Goal: Task Accomplishment & Management: Use online tool/utility

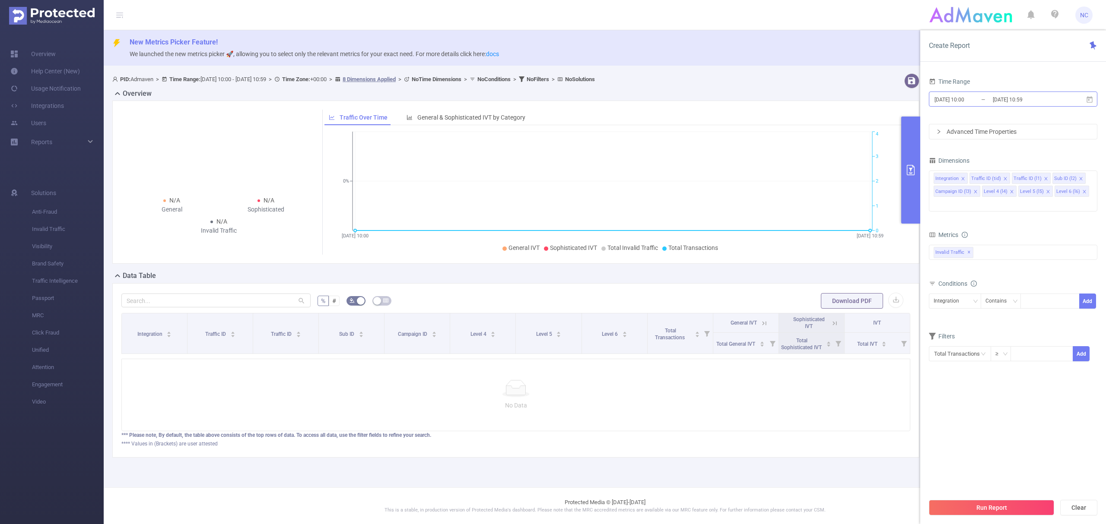
click at [980, 100] on input "[DATE] 10:00" at bounding box center [969, 100] width 70 height 12
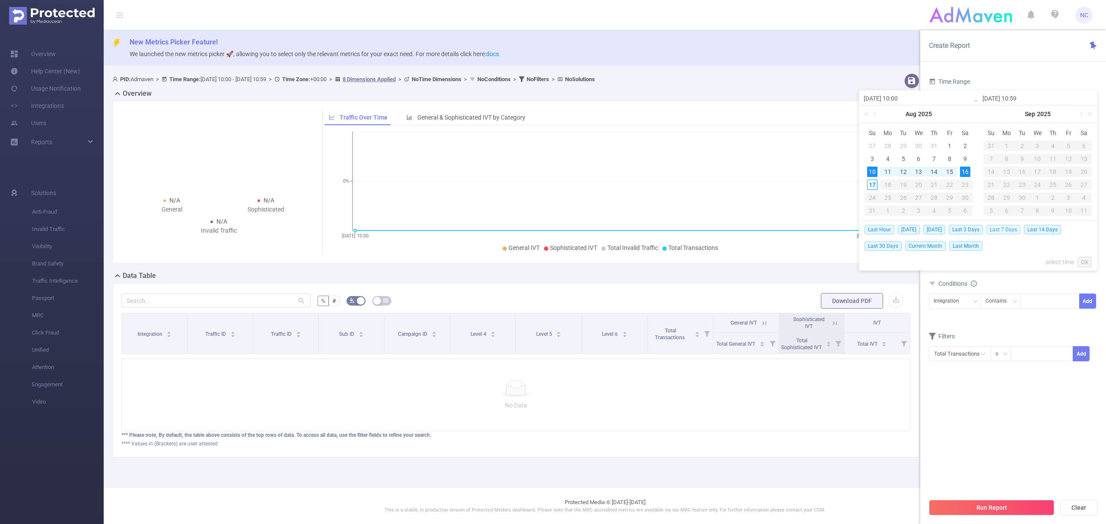
click at [999, 227] on span "Last 7 Days" at bounding box center [1003, 230] width 34 height 10
type input "[DATE] 00:00"
type input "[DATE] 23:59"
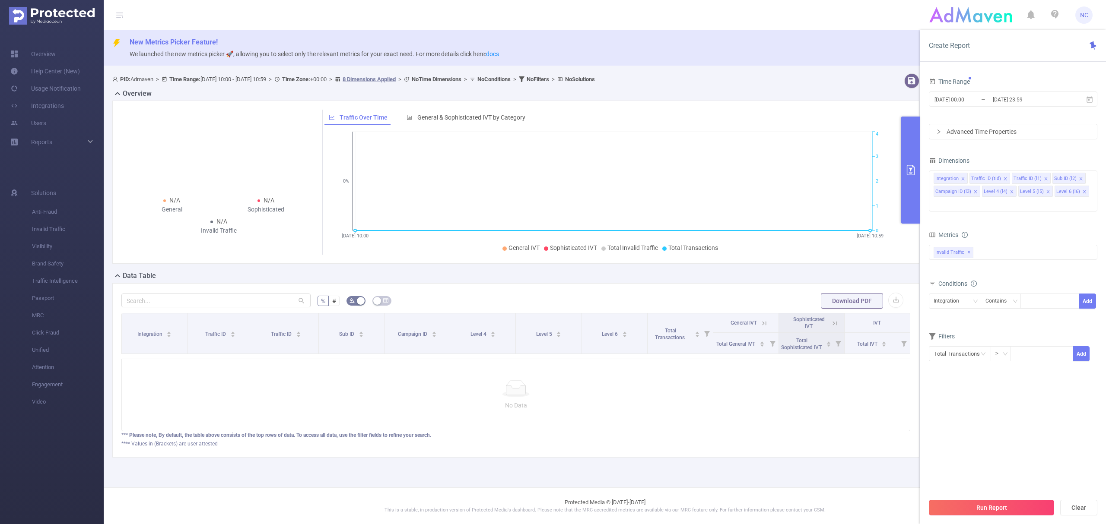
click at [1001, 509] on button "Run Report" at bounding box center [991, 508] width 125 height 16
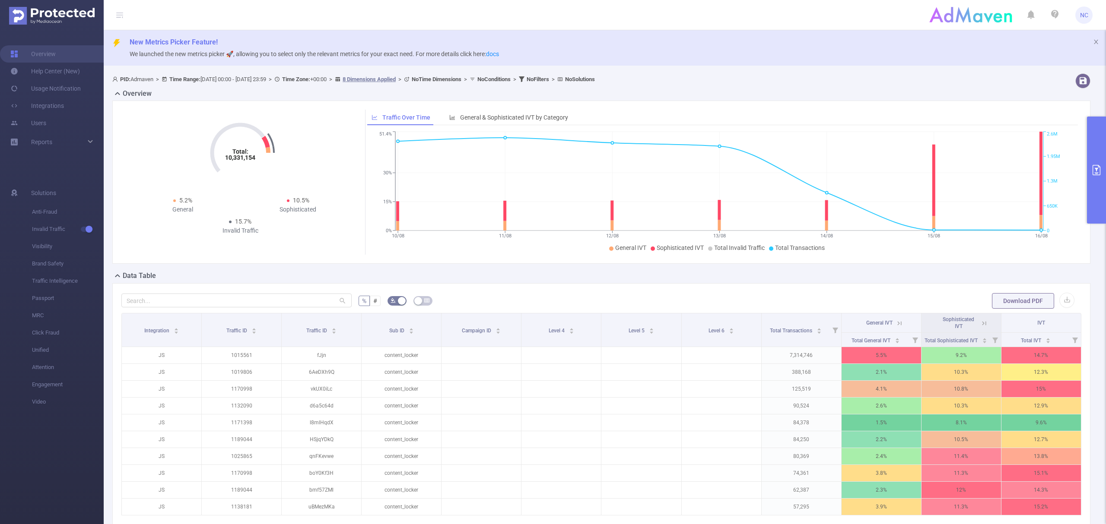
click at [1095, 165] on icon "primary" at bounding box center [1097, 170] width 8 height 10
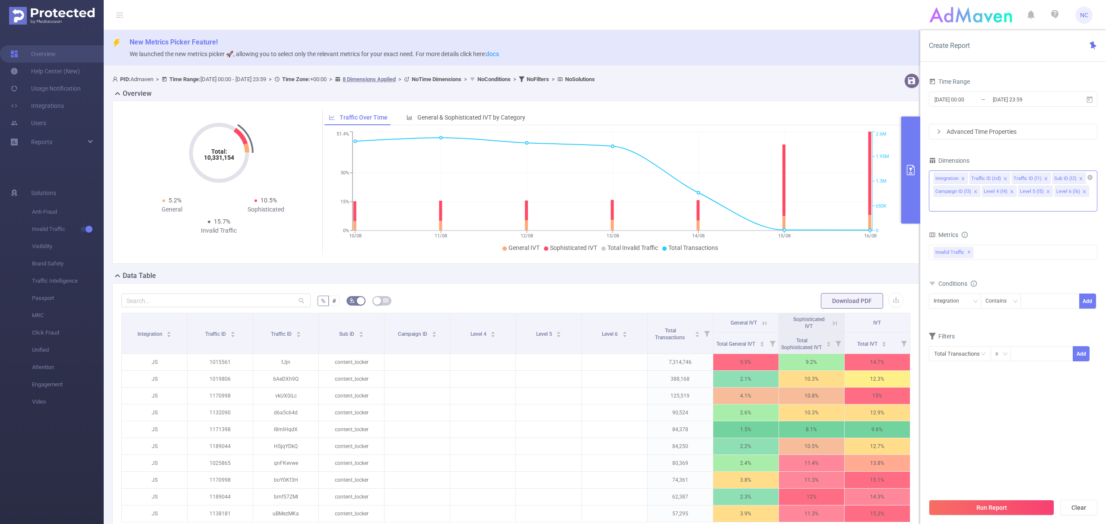
click at [1044, 179] on icon "icon: close" at bounding box center [1046, 179] width 4 height 4
click at [1041, 210] on div "Integration Traffic ID (tid) Sub ID (l2) Campaign ID (l3) Level 4 (l4) Level 5 …" at bounding box center [1013, 191] width 168 height 41
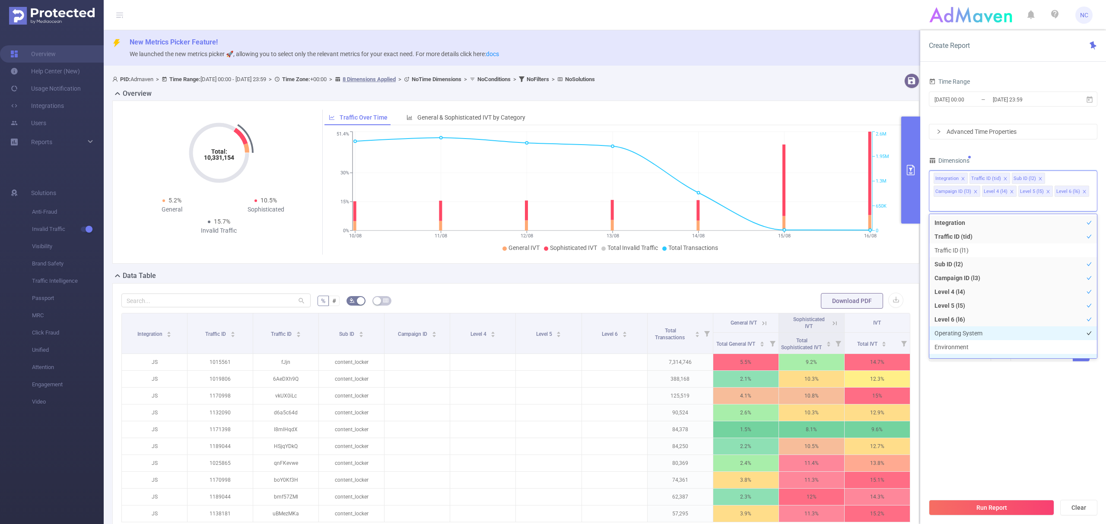
scroll to position [10, 0]
click at [962, 338] on li "Environment" at bounding box center [1013, 338] width 168 height 14
click at [992, 502] on button "Run Report" at bounding box center [991, 508] width 125 height 16
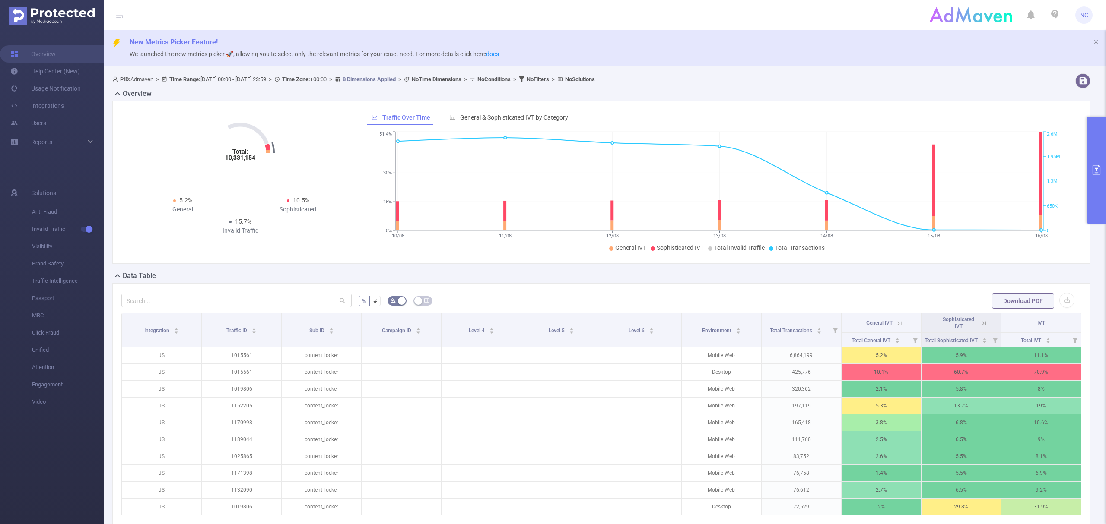
click at [1090, 187] on button "primary" at bounding box center [1096, 170] width 19 height 107
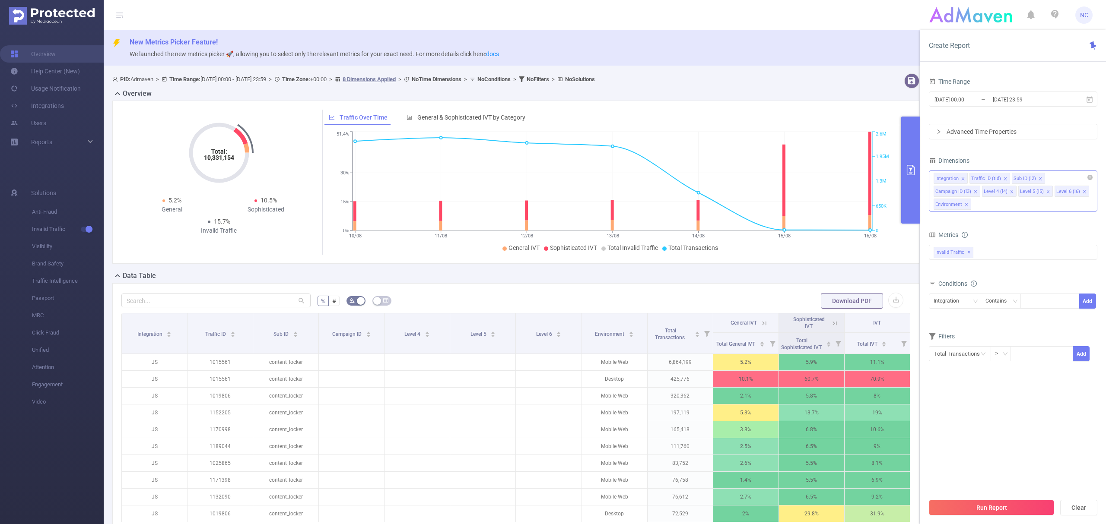
click at [1049, 207] on div "Integration Traffic ID (tid) Sub ID (l2) Campaign ID (l3) Level 4 (l4) Level 5 …" at bounding box center [1013, 191] width 168 height 41
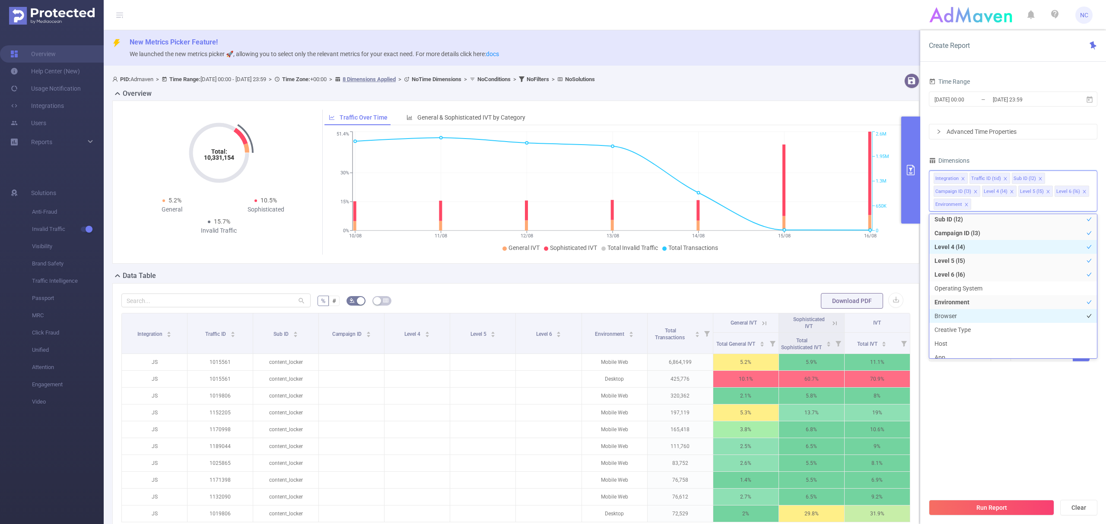
scroll to position [59, 0]
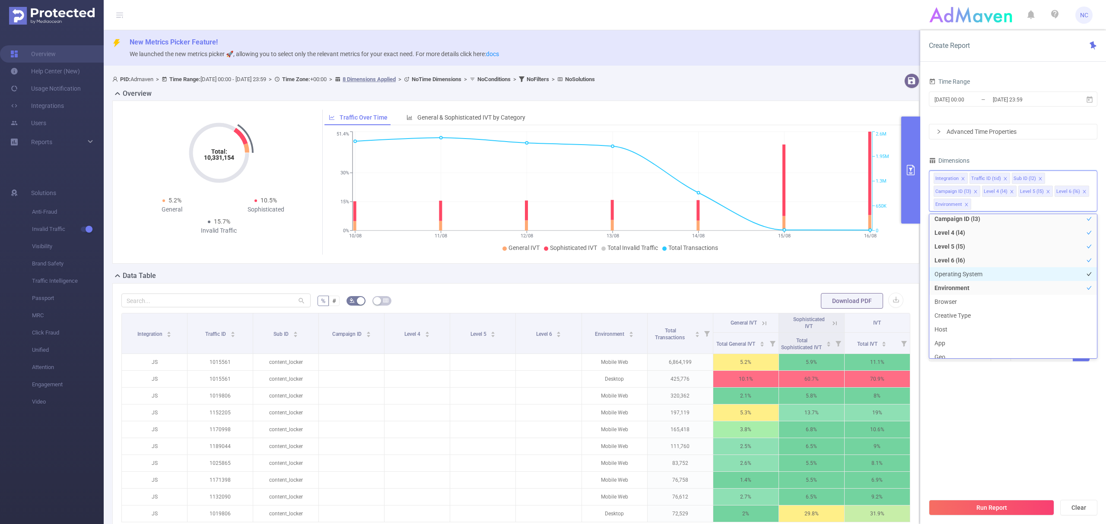
click at [961, 275] on li "Operating System" at bounding box center [1013, 274] width 168 height 14
click at [967, 286] on li "Environment" at bounding box center [1013, 288] width 168 height 14
click at [974, 507] on button "Run Report" at bounding box center [991, 508] width 125 height 16
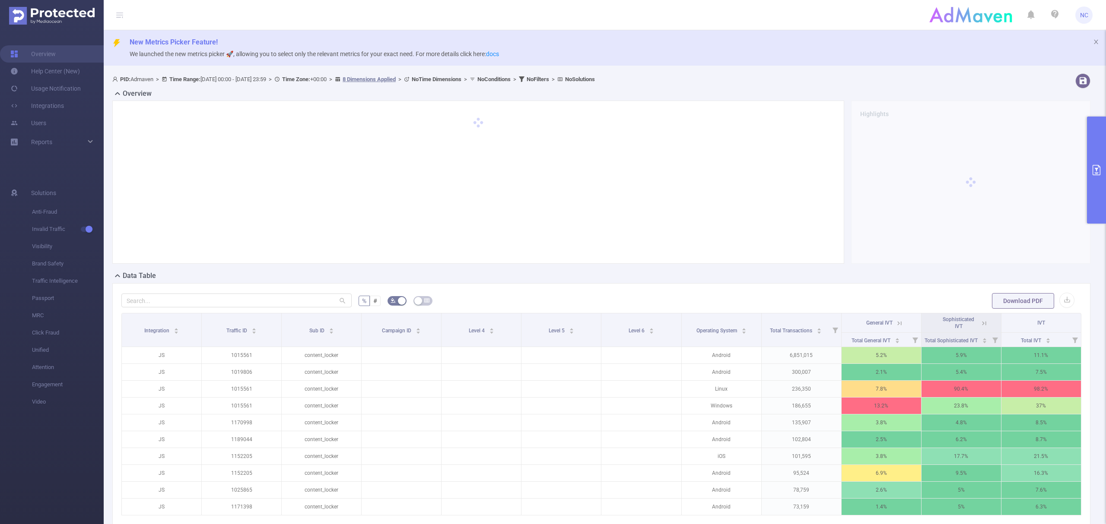
click at [1091, 175] on icon "primary" at bounding box center [1096, 170] width 10 height 10
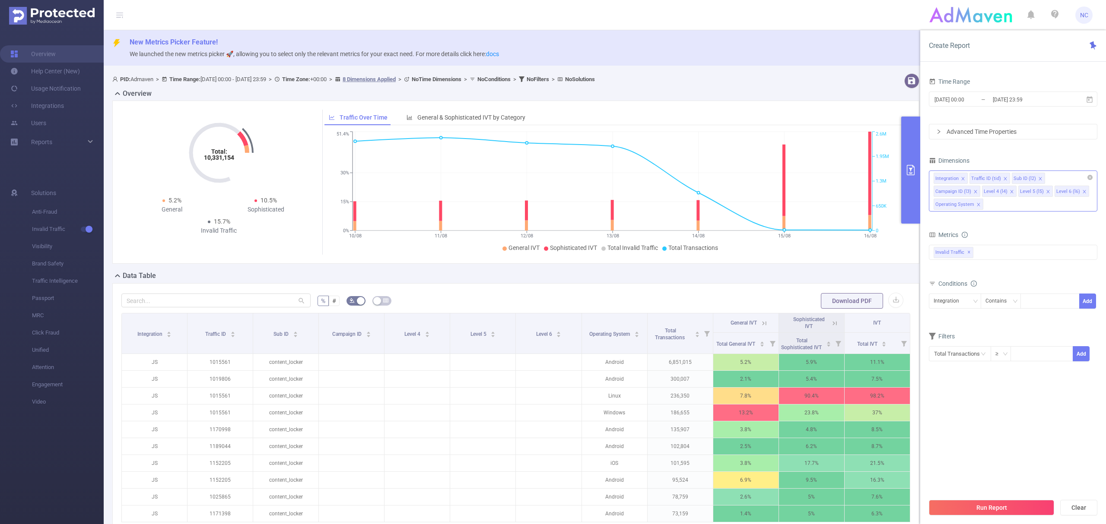
click at [1014, 206] on div "Integration Traffic ID (tid) Sub ID (l2) Campaign ID (l3) Level 4 (l4) Level 5 …" at bounding box center [1013, 191] width 168 height 41
click at [970, 296] on li "Geo" at bounding box center [1013, 300] width 168 height 14
click at [989, 505] on button "Run Report" at bounding box center [991, 508] width 125 height 16
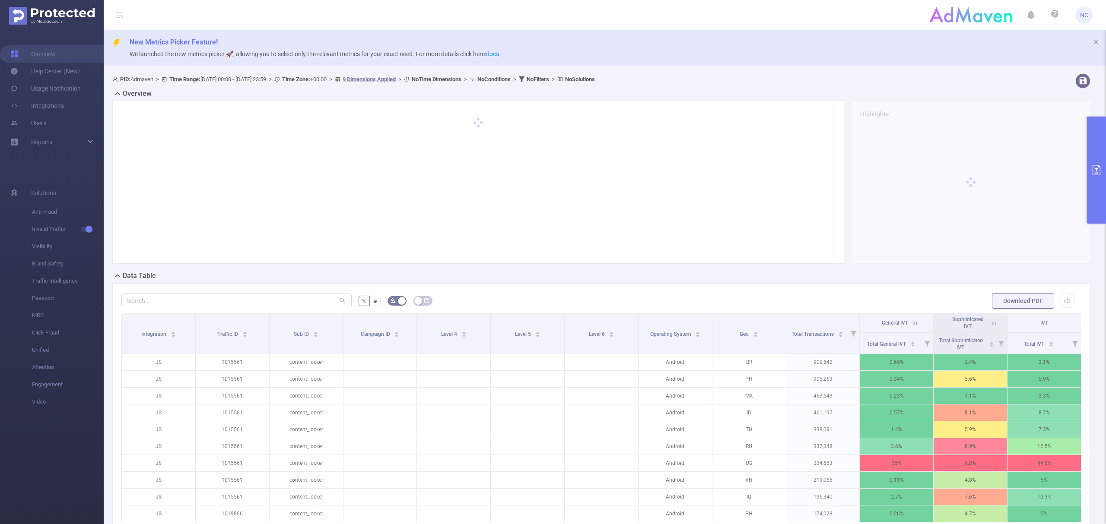
click at [1096, 187] on button "primary" at bounding box center [1096, 170] width 19 height 107
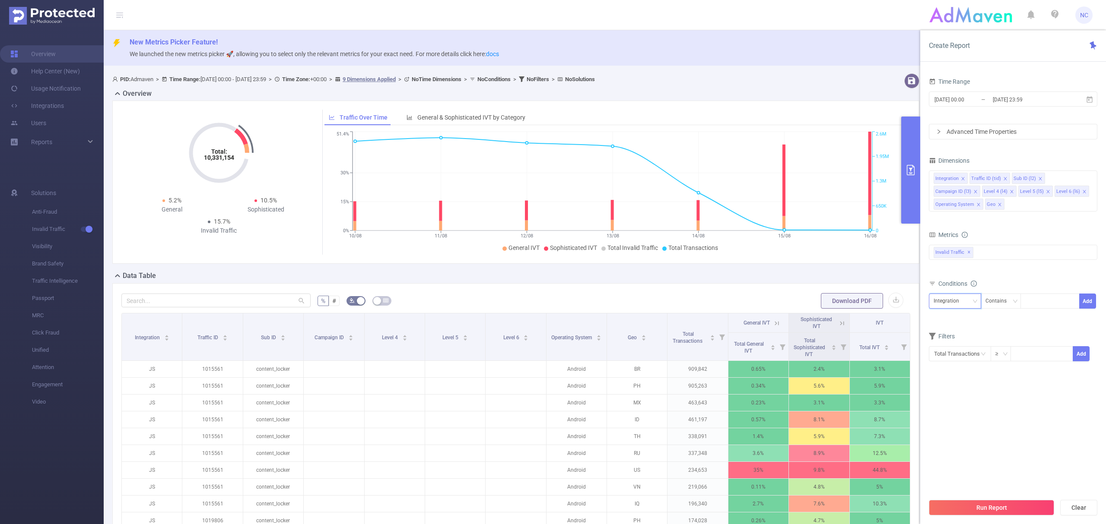
click at [966, 301] on div "Integration" at bounding box center [955, 301] width 43 height 14
click at [942, 348] on li "Sub ID (l2)" at bounding box center [958, 348] width 58 height 14
click at [1003, 299] on div "Contains" at bounding box center [998, 301] width 27 height 14
click at [949, 305] on div "Sub ID (l2)" at bounding box center [949, 301] width 30 height 14
click at [955, 348] on li "Sub ID (l2)" at bounding box center [958, 348] width 58 height 14
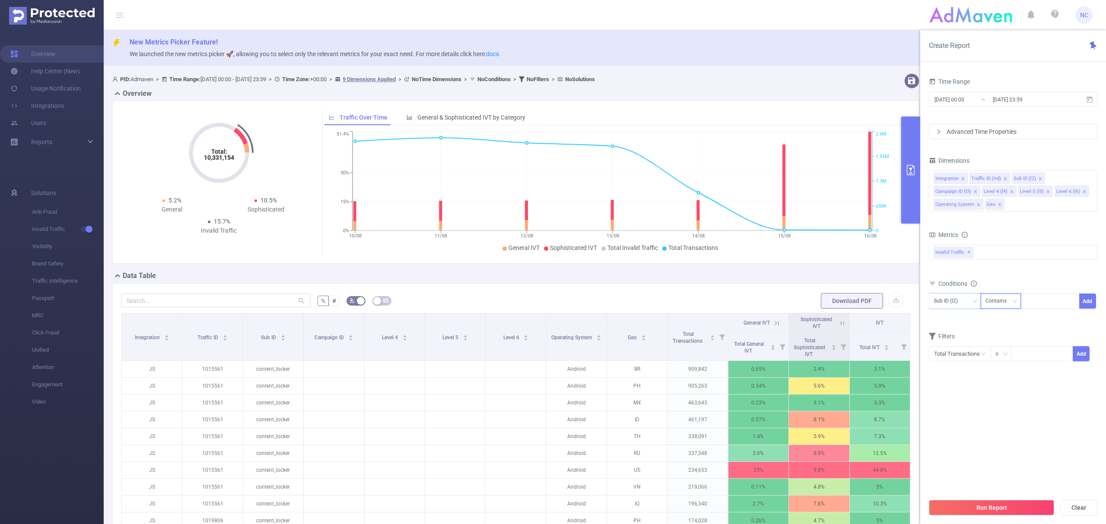
click at [1006, 306] on div "Contains" at bounding box center [998, 301] width 27 height 14
click at [1002, 328] on li "Is" at bounding box center [1008, 334] width 57 height 14
click at [283, 366] on p "content_locker" at bounding box center [273, 369] width 60 height 16
copy p "content_locker"
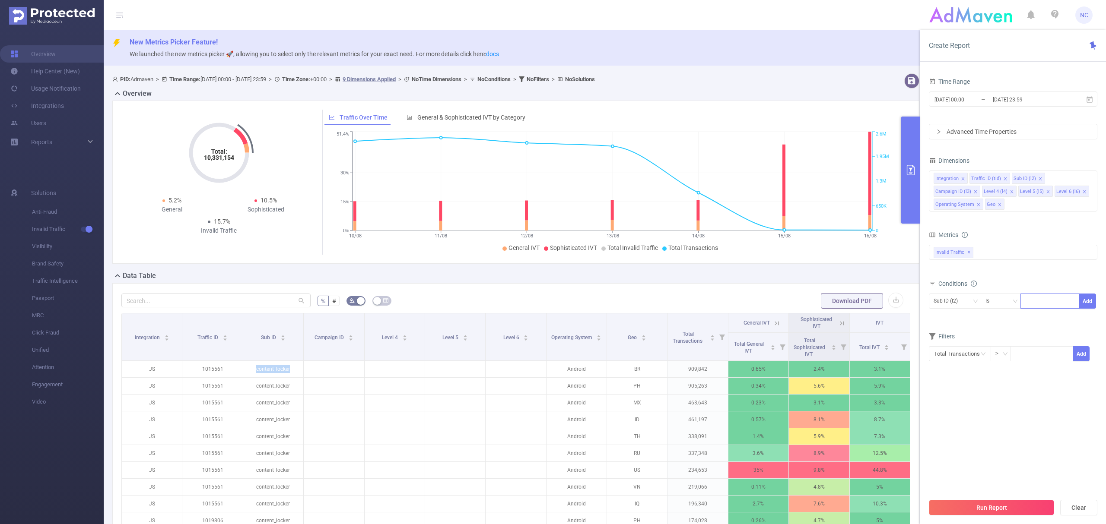
click at [1048, 303] on div at bounding box center [1050, 301] width 50 height 14
paste input "content_locker"
type input "content_locker"
click at [1029, 318] on li "content_locker" at bounding box center [1049, 320] width 59 height 14
click at [1084, 305] on button "Add" at bounding box center [1087, 301] width 17 height 15
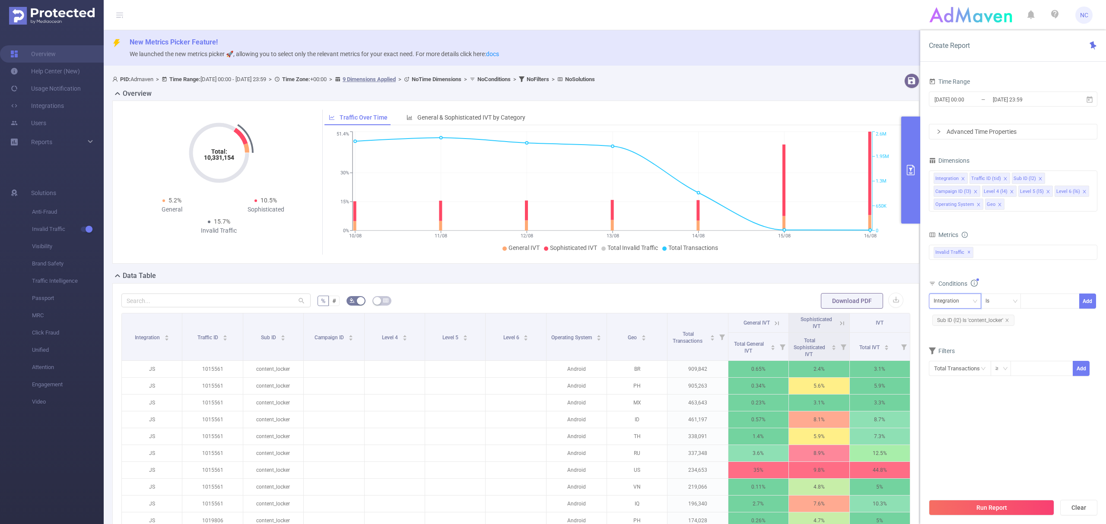
click at [948, 301] on div "Integration" at bounding box center [950, 301] width 32 height 14
click at [958, 410] on li "Operating System" at bounding box center [958, 413] width 58 height 14
click at [569, 372] on p "Android" at bounding box center [577, 369] width 60 height 16
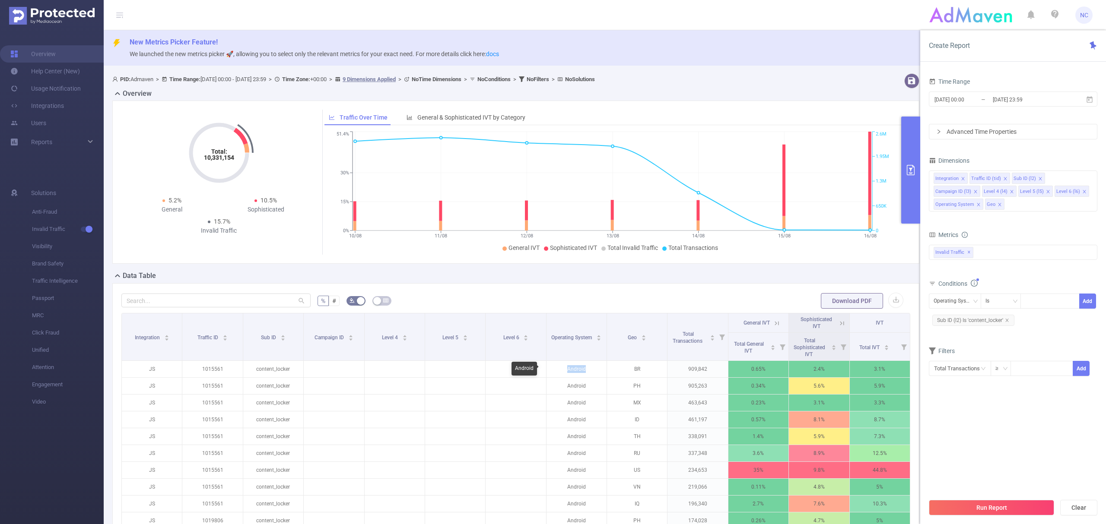
copy p "Android"
click at [1043, 302] on div at bounding box center [1050, 301] width 50 height 14
paste input "Android"
type input "Android"
click at [1041, 324] on li "Android" at bounding box center [1049, 320] width 59 height 14
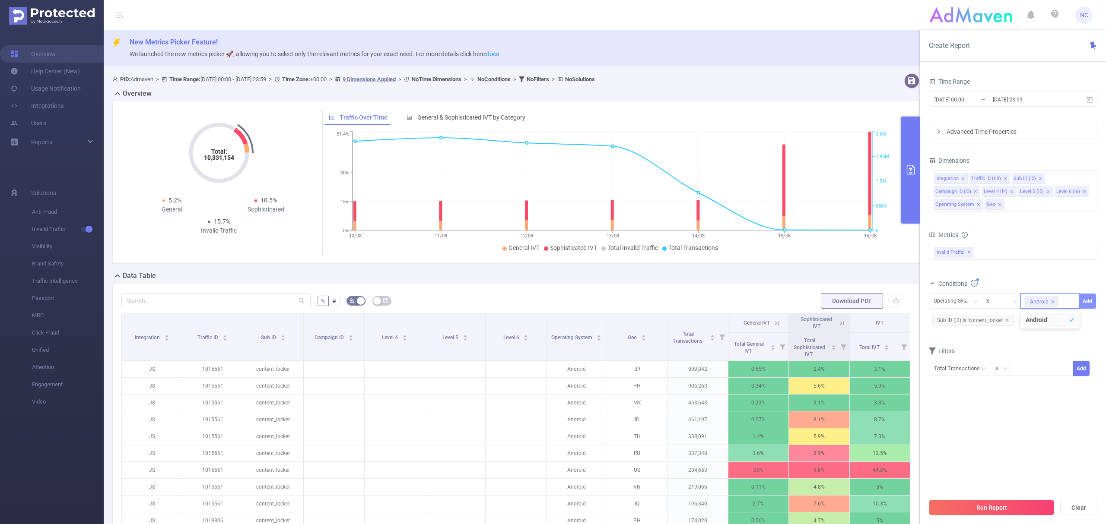
click at [1087, 303] on button "Add" at bounding box center [1087, 301] width 17 height 15
click at [945, 305] on div "Integration" at bounding box center [950, 301] width 32 height 14
click at [948, 407] on li "Geo" at bounding box center [958, 411] width 58 height 14
click at [1037, 302] on div at bounding box center [1050, 301] width 50 height 14
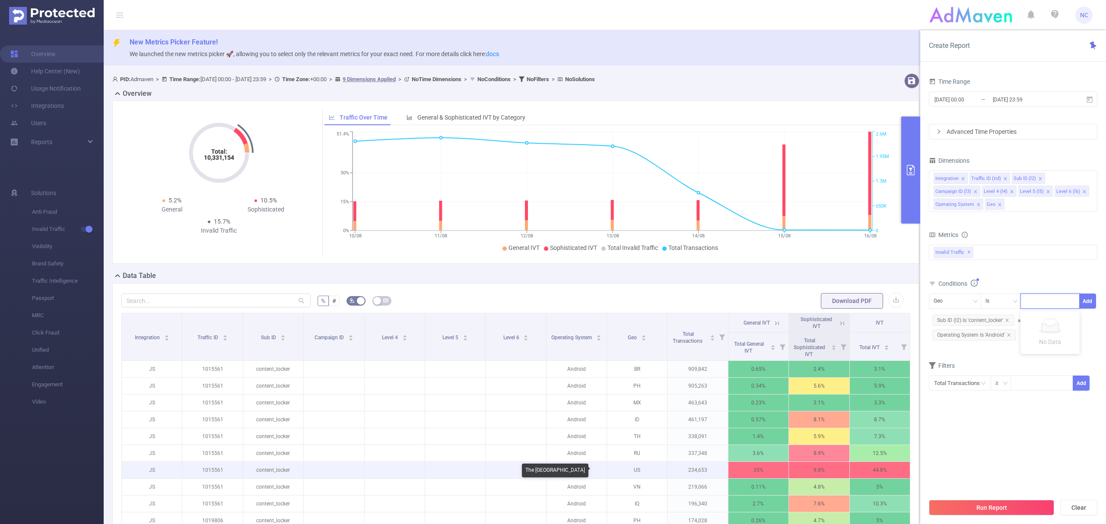
click at [628, 472] on p "US" at bounding box center [637, 470] width 60 height 16
copy p "US"
click at [1036, 307] on div at bounding box center [1050, 301] width 50 height 14
paste input "US"
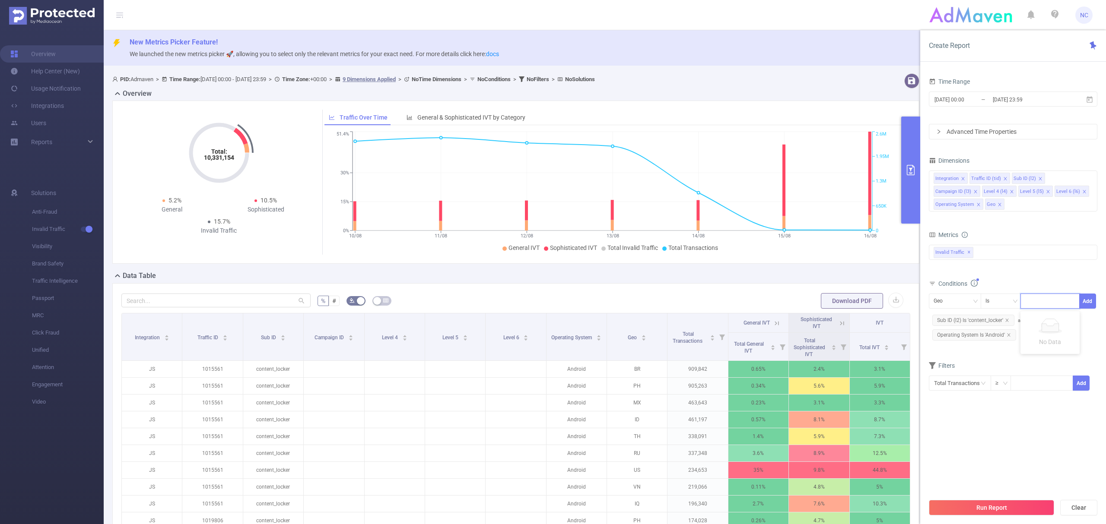
type input "US"
click at [1034, 320] on li "US" at bounding box center [1049, 320] width 59 height 14
click at [1081, 302] on button "Add" at bounding box center [1087, 301] width 17 height 15
click at [989, 507] on button "Run Report" at bounding box center [991, 508] width 125 height 16
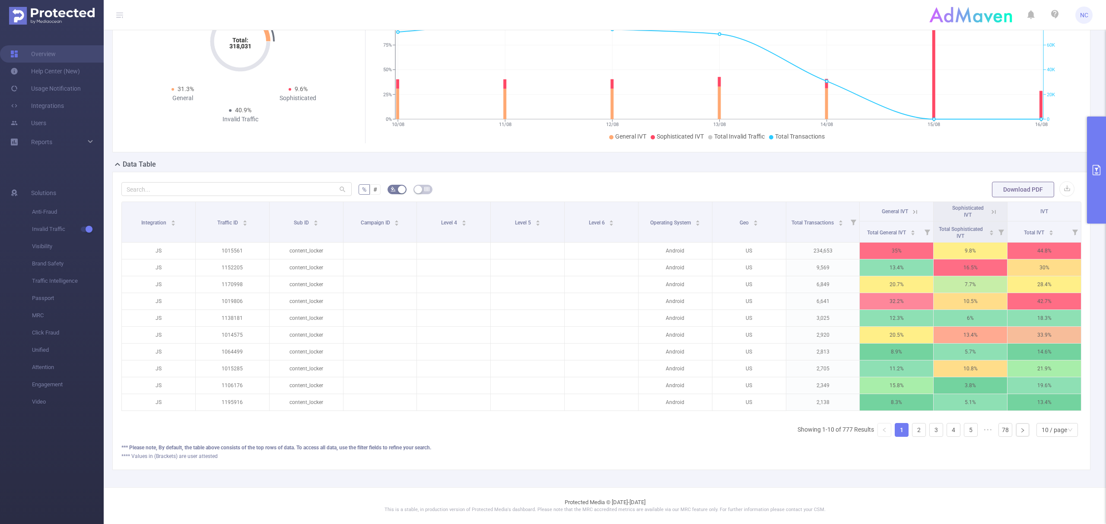
scroll to position [123, 0]
click at [1105, 206] on button "primary" at bounding box center [1096, 170] width 19 height 107
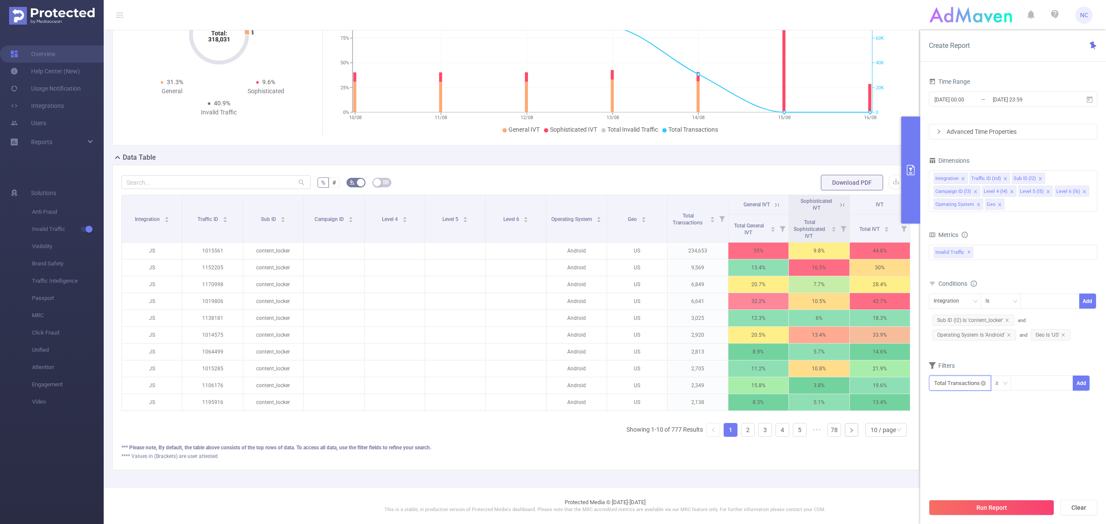
click at [968, 388] on input "text" at bounding box center [960, 383] width 62 height 15
click at [965, 415] on li "Invalid Traffic" at bounding box center [960, 417] width 62 height 14
click at [999, 426] on li "IVT" at bounding box center [1020, 430] width 63 height 14
click at [1064, 396] on li "Total IVT" at bounding box center [1076, 403] width 48 height 14
drag, startPoint x: 1042, startPoint y: 407, endPoint x: 956, endPoint y: 410, distance: 86.1
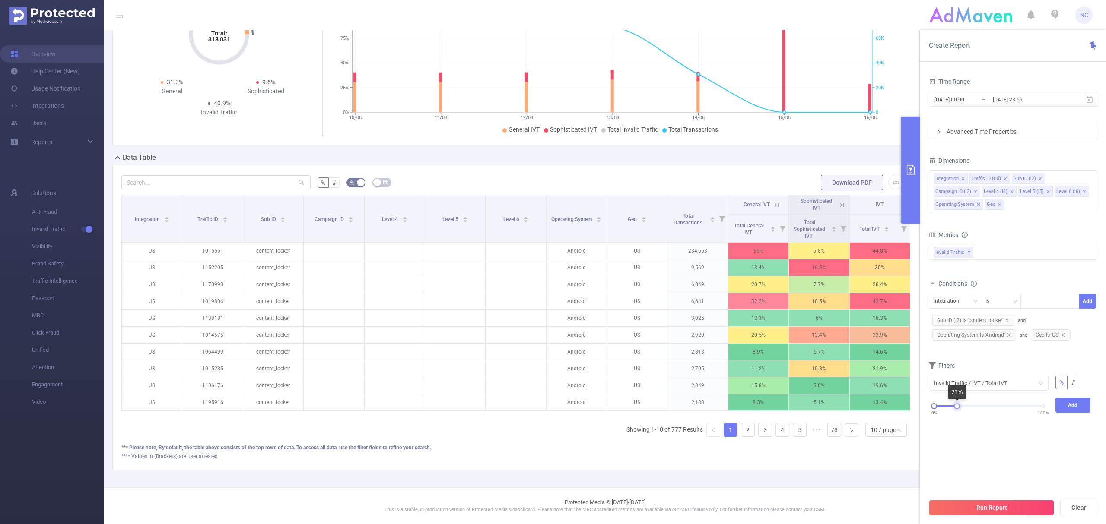
click at [956, 410] on div at bounding box center [957, 407] width 6 height 6
click at [1069, 405] on button "Add" at bounding box center [1072, 405] width 35 height 15
click at [997, 503] on button "Run Report" at bounding box center [991, 508] width 125 height 16
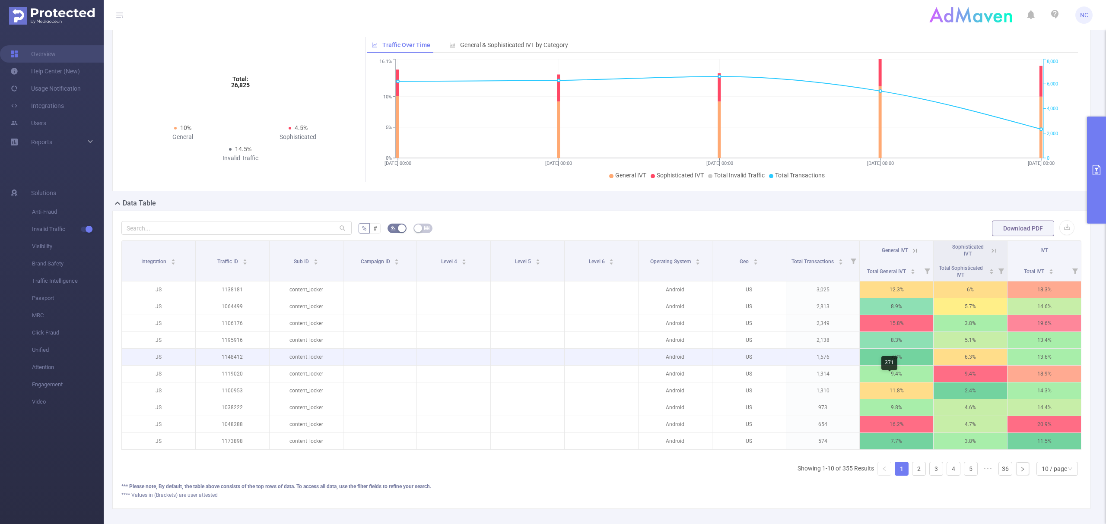
scroll to position [123, 0]
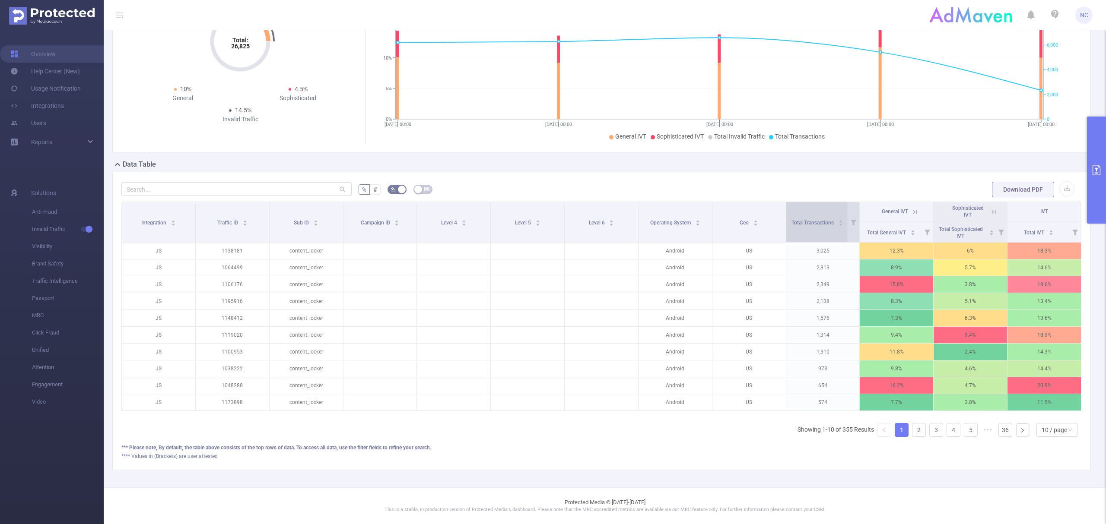
click at [838, 223] on icon "icon: caret-down" at bounding box center [840, 225] width 5 height 5
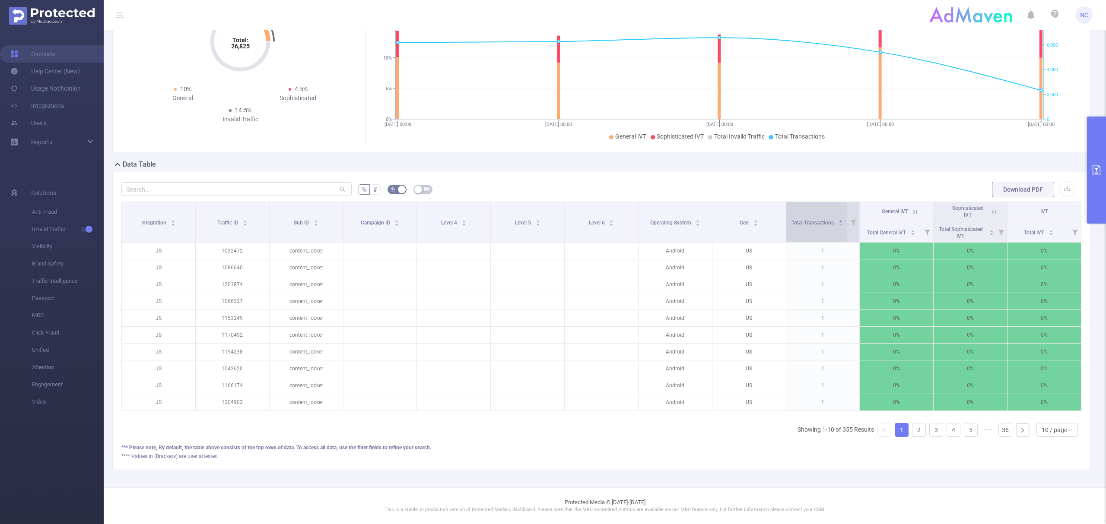
click at [838, 223] on icon "icon: caret-down" at bounding box center [840, 225] width 5 height 5
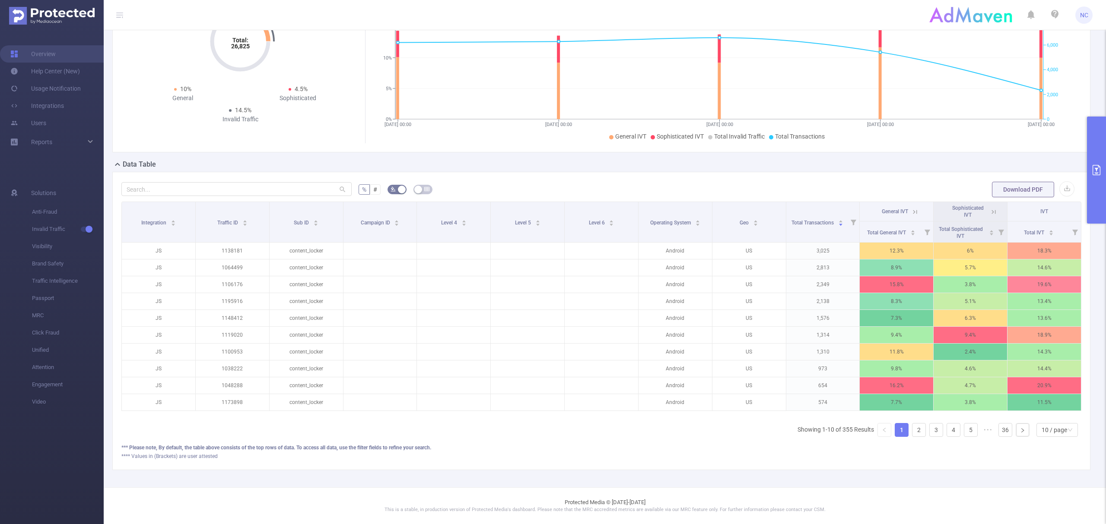
click at [1091, 167] on icon "primary" at bounding box center [1096, 170] width 10 height 10
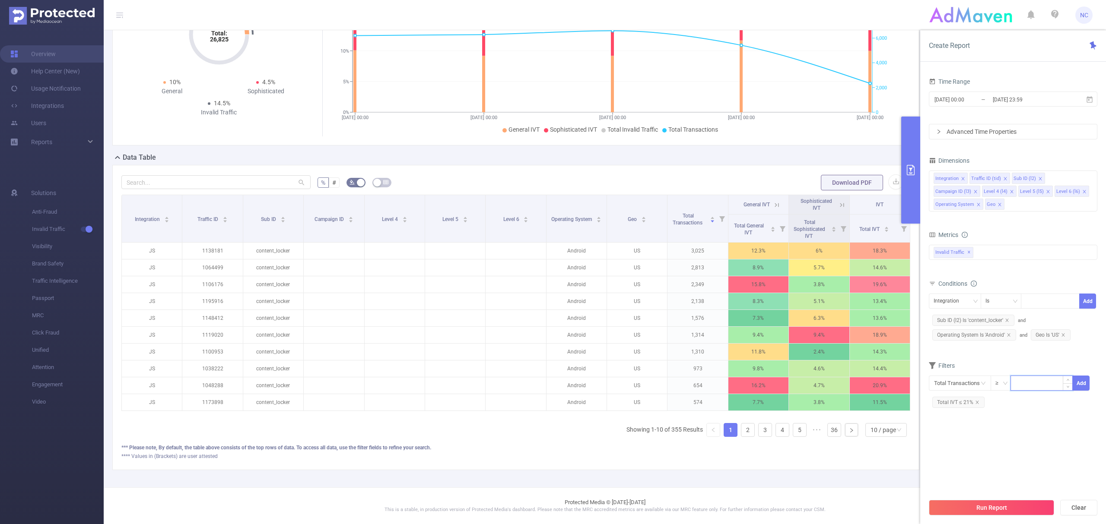
click at [1039, 384] on input at bounding box center [1041, 382] width 61 height 13
click at [972, 405] on span "Total IVT ≤ 21%" at bounding box center [958, 402] width 52 height 11
click at [981, 406] on span "Total IVT ≤ 21%" at bounding box center [958, 402] width 52 height 11
drag, startPoint x: 1044, startPoint y: 412, endPoint x: 998, endPoint y: 415, distance: 46.3
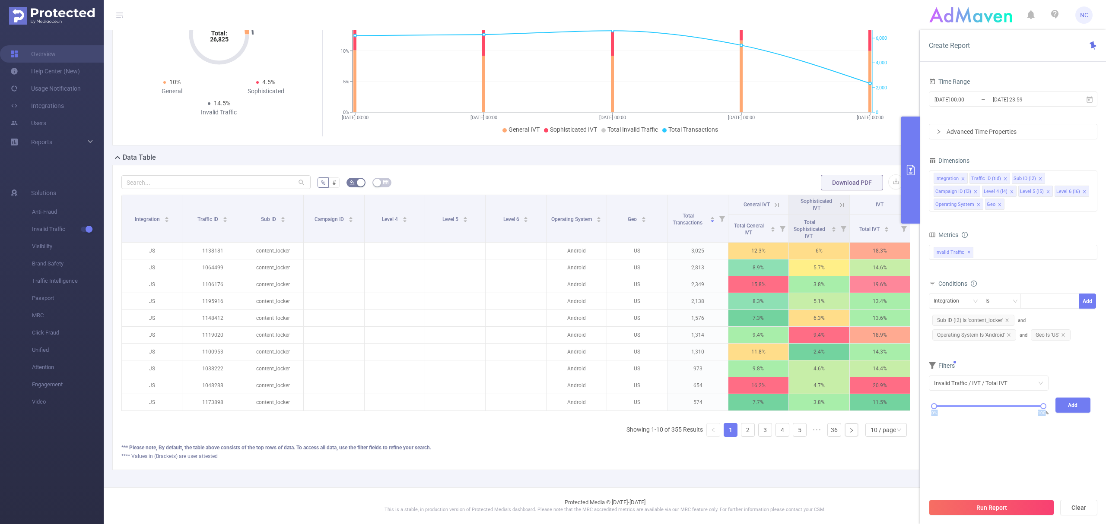
click at [998, 415] on div "0% 100%" at bounding box center [988, 409] width 127 height 23
click at [964, 407] on div at bounding box center [967, 407] width 6 height 6
click at [989, 507] on button "Run Report" at bounding box center [991, 508] width 125 height 16
click at [1030, 452] on div "There is a condition or a filter that is not applied. Click 'Add' to apply it. …" at bounding box center [990, 464] width 194 height 25
click at [1084, 415] on div "Add" at bounding box center [1073, 409] width 42 height 23
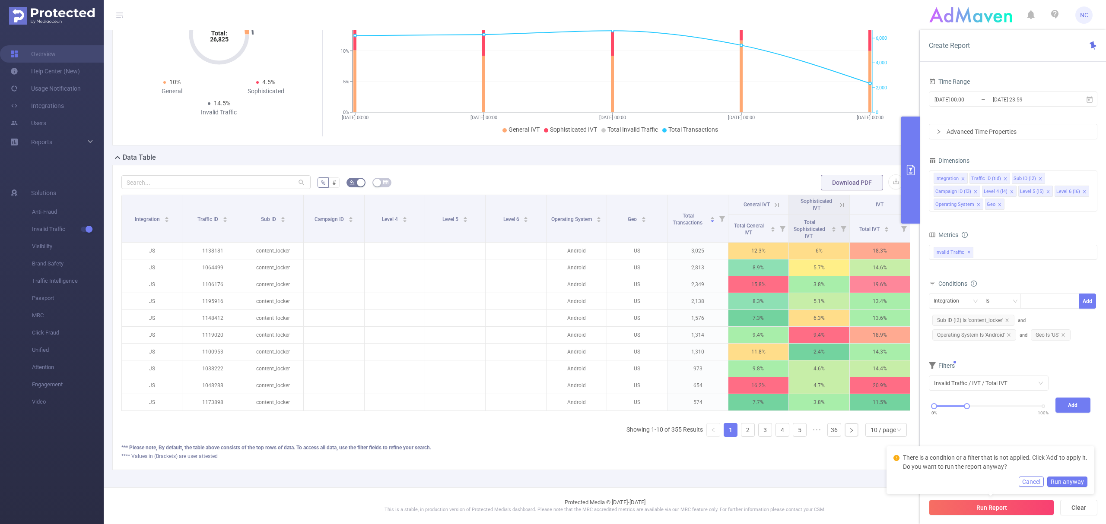
click at [1080, 408] on button "Add" at bounding box center [1072, 405] width 35 height 15
click at [1011, 504] on button "Run Report" at bounding box center [991, 508] width 125 height 16
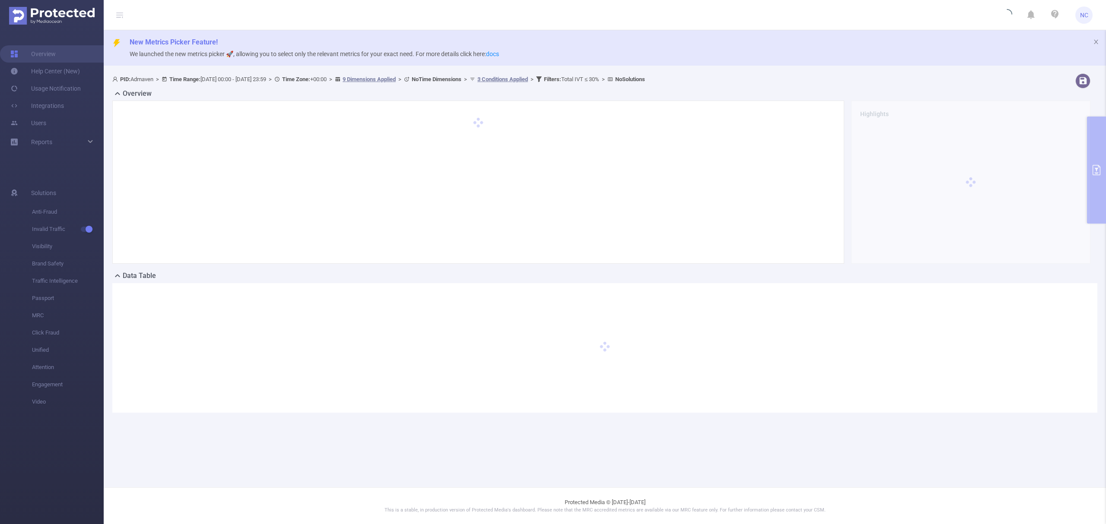
scroll to position [0, 0]
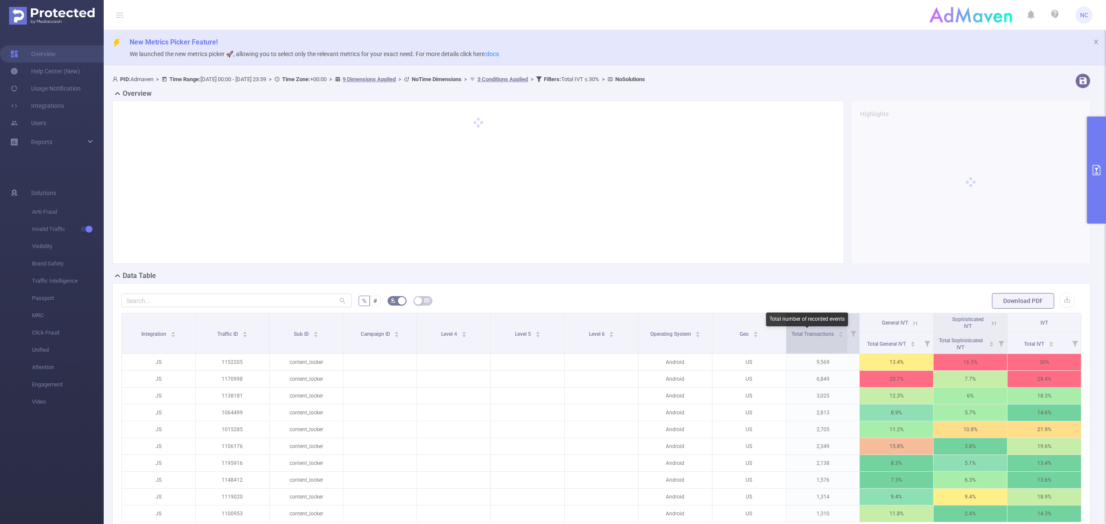
click at [811, 334] on span "Total Transactions" at bounding box center [813, 334] width 44 height 6
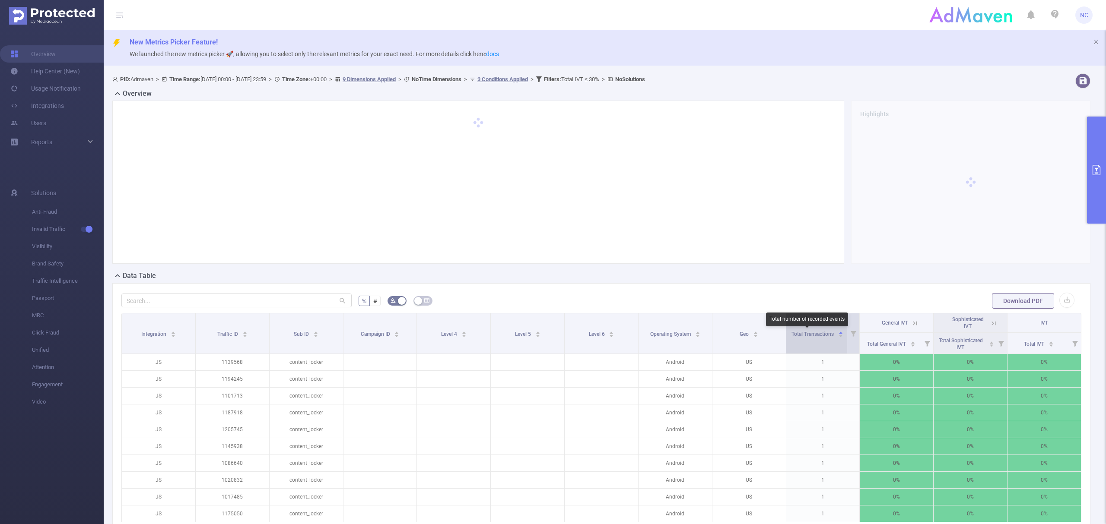
click at [811, 334] on span "Total Transactions" at bounding box center [813, 334] width 44 height 6
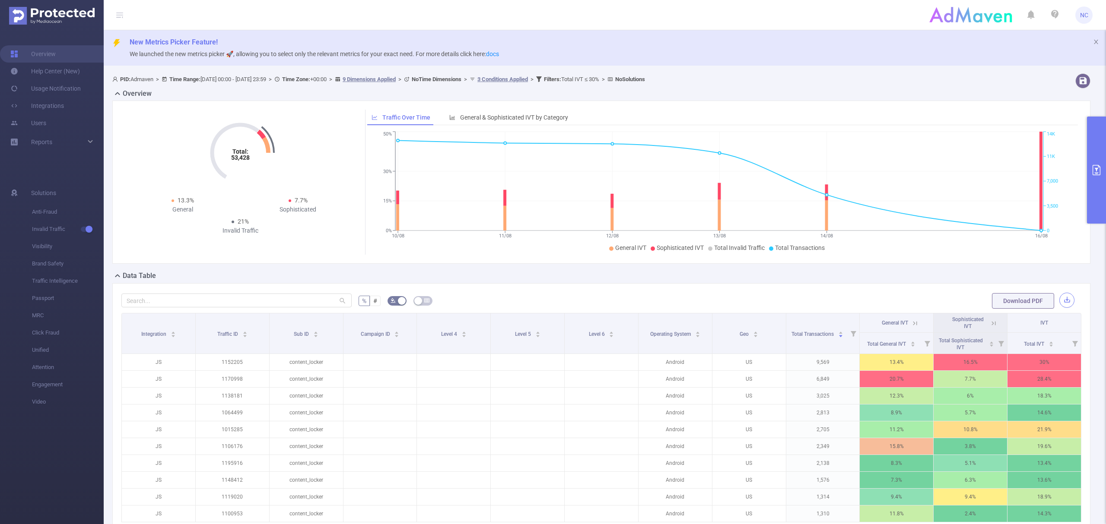
click at [1059, 303] on button "button" at bounding box center [1066, 300] width 15 height 15
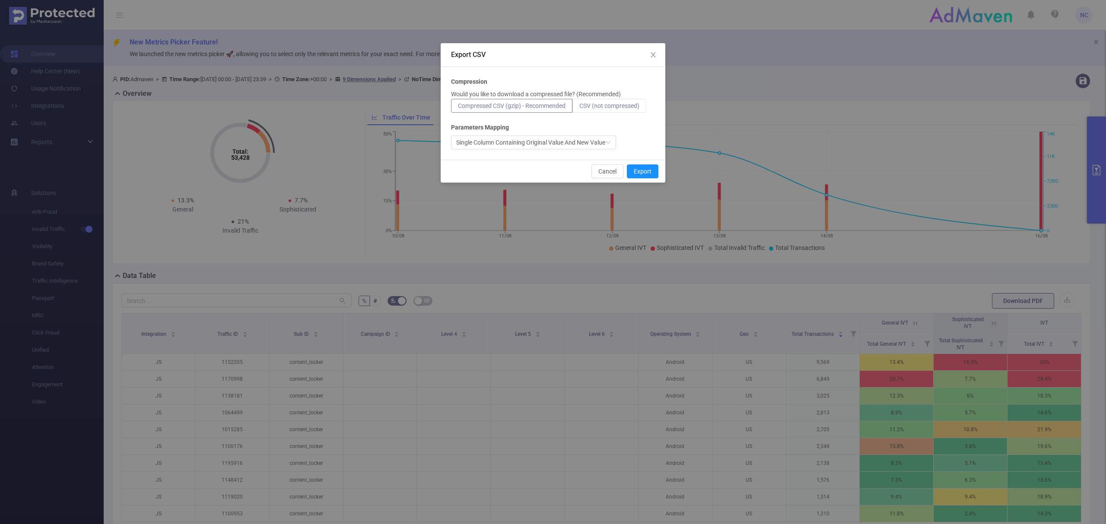
click at [593, 101] on label "CSV (not compressed)" at bounding box center [609, 106] width 74 height 14
click at [579, 108] on input "CSV (not compressed)" at bounding box center [579, 108] width 0 height 0
click at [644, 176] on button "Export" at bounding box center [643, 172] width 32 height 14
